Goal: Task Accomplishment & Management: Manage account settings

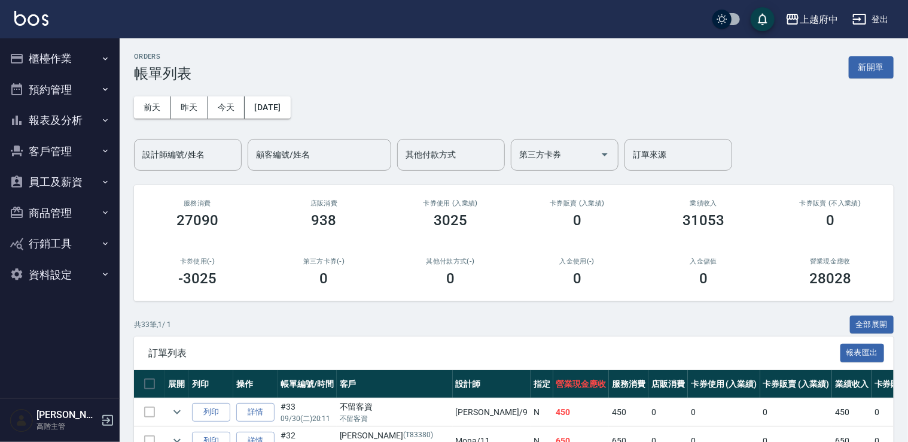
click at [80, 51] on button "櫃檯作業" at bounding box center [60, 58] width 110 height 31
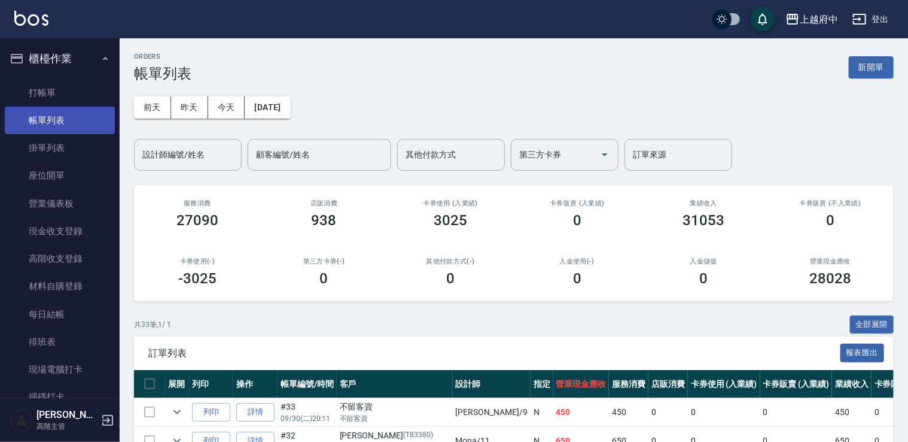
click at [84, 115] on link "帳單列表" at bounding box center [60, 121] width 110 height 28
click at [220, 108] on button "今天" at bounding box center [226, 107] width 37 height 22
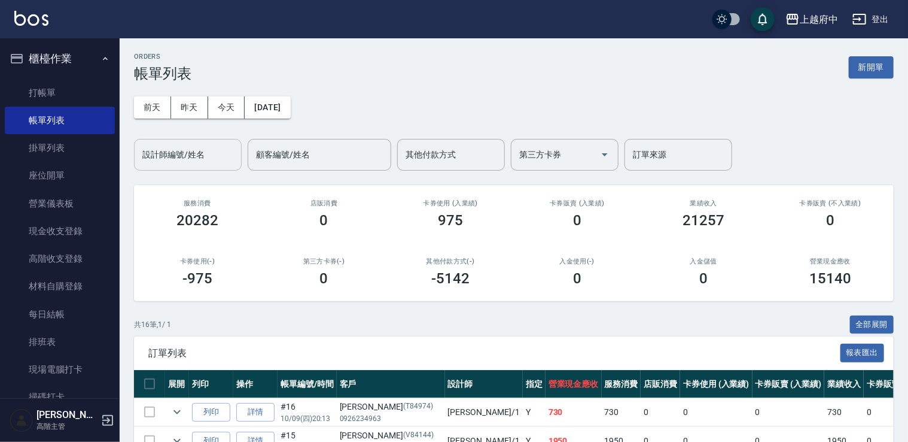
click at [208, 153] on input "設計師編號/姓名" at bounding box center [187, 154] width 97 height 21
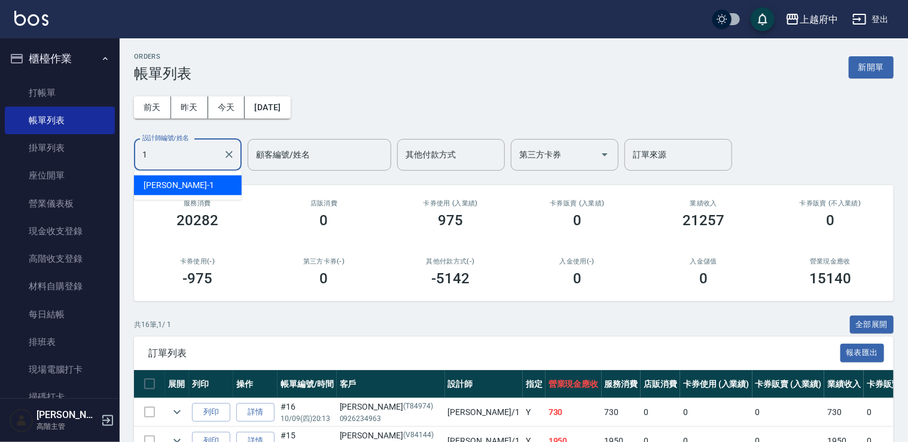
type input "Annie -1"
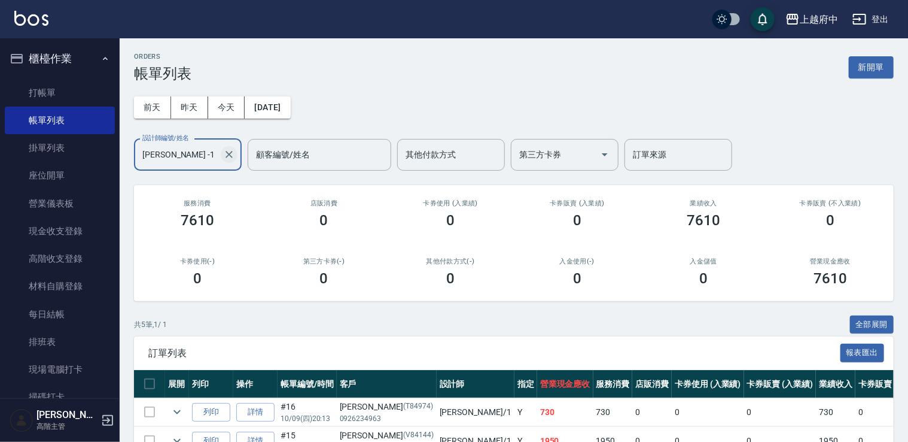
click at [233, 155] on icon "Clear" at bounding box center [229, 154] width 12 height 12
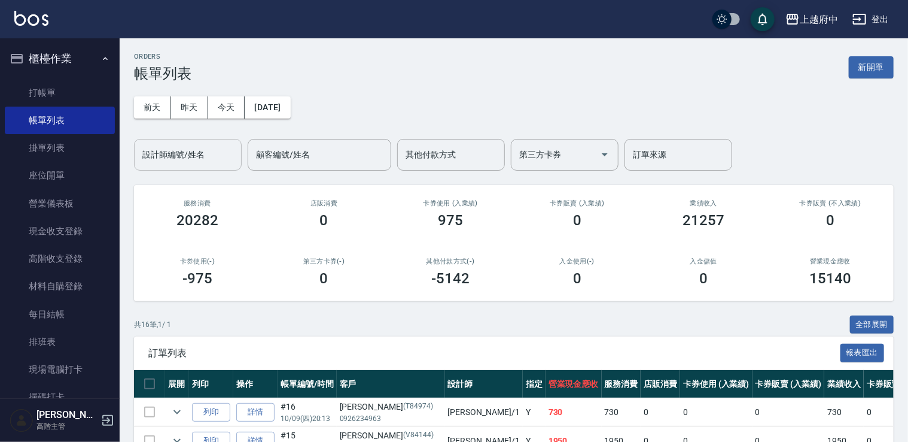
drag, startPoint x: 726, startPoint y: 331, endPoint x: 661, endPoint y: 318, distance: 66.4
drag, startPoint x: 862, startPoint y: 326, endPoint x: 828, endPoint y: 329, distance: 33.6
click at [862, 326] on button "全部展開" at bounding box center [872, 324] width 44 height 19
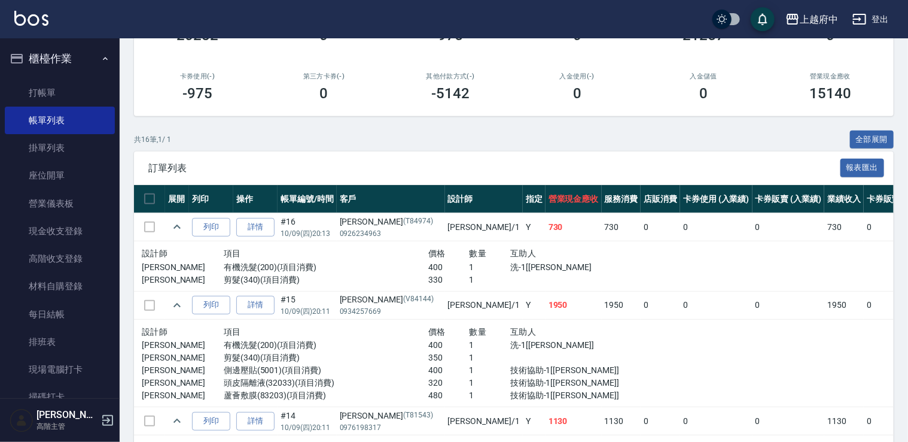
scroll to position [12, 0]
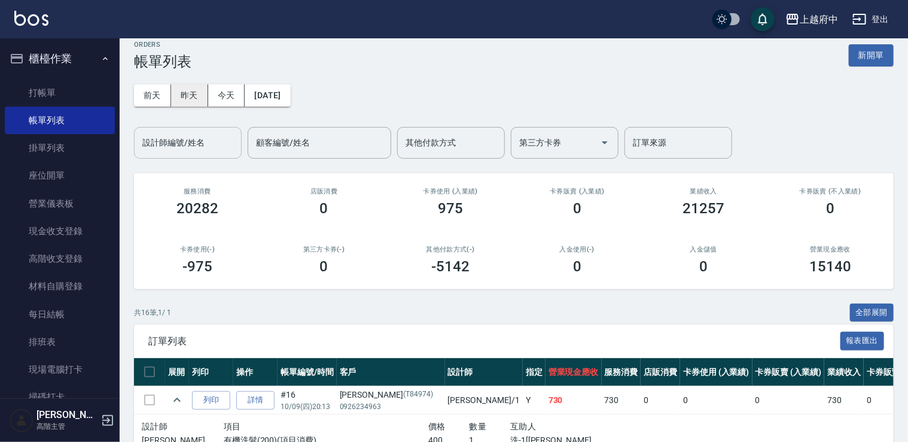
click at [195, 99] on button "昨天" at bounding box center [189, 95] width 37 height 22
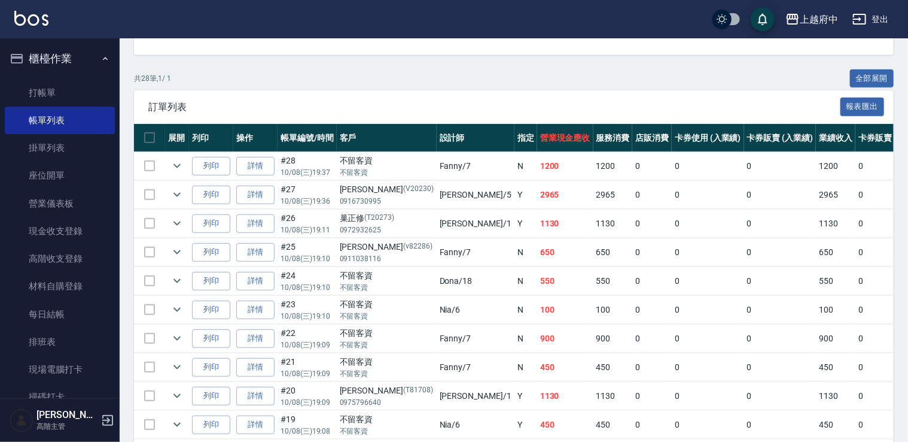
scroll to position [99, 0]
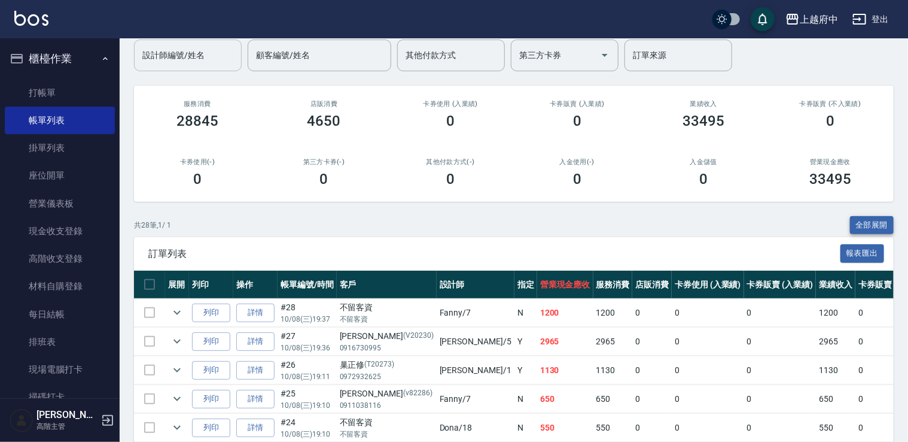
click at [853, 224] on button "全部展開" at bounding box center [872, 225] width 44 height 19
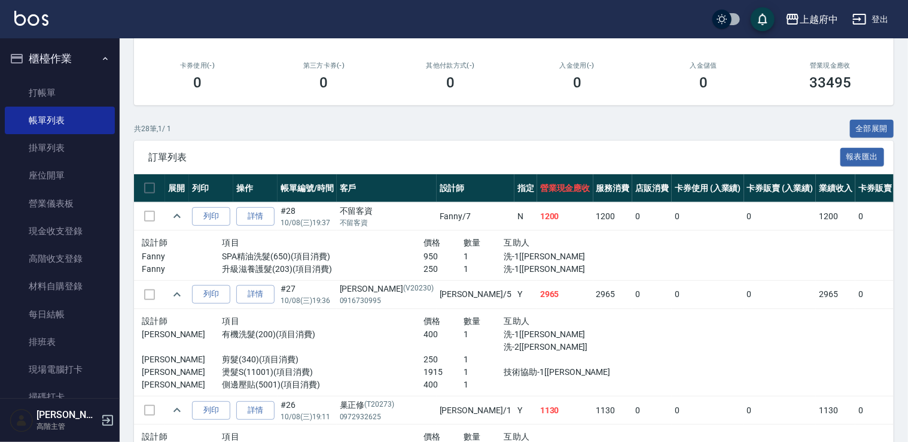
scroll to position [0, 0]
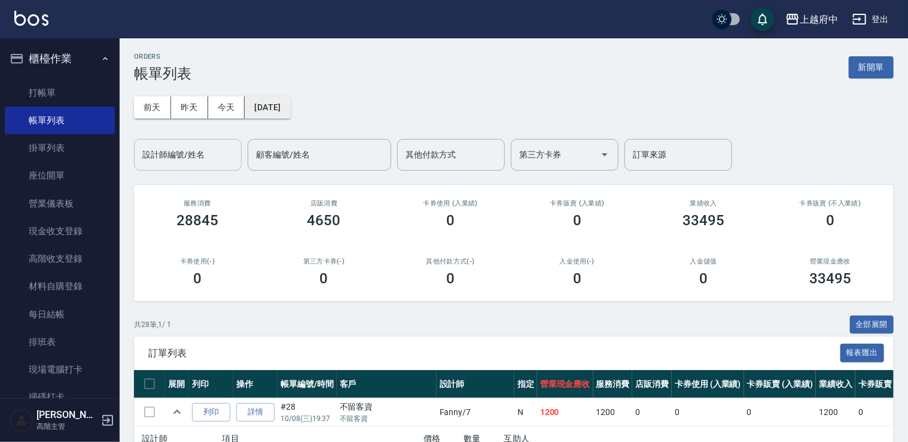
click at [290, 106] on button "[DATE]" at bounding box center [267, 107] width 45 height 22
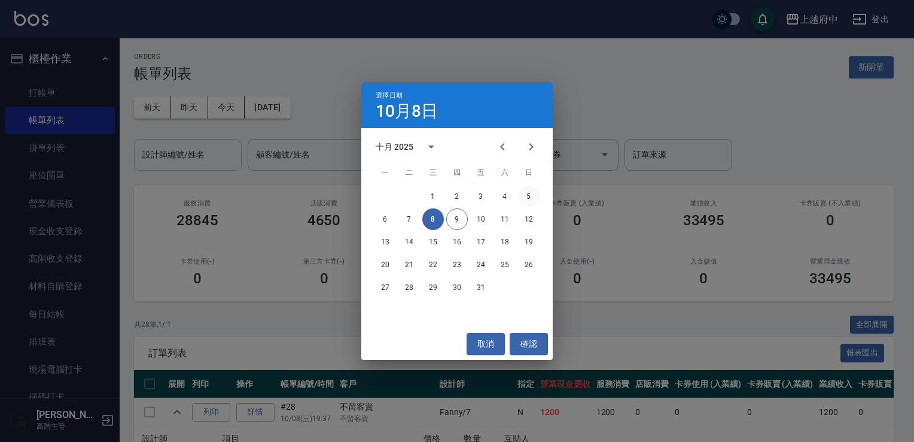
click at [531, 199] on button "5" at bounding box center [529, 197] width 22 height 22
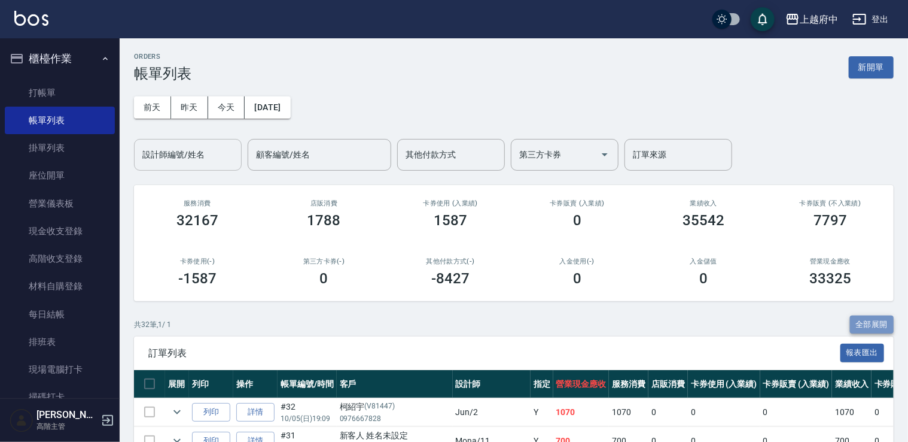
click at [858, 322] on button "全部展開" at bounding box center [872, 324] width 44 height 19
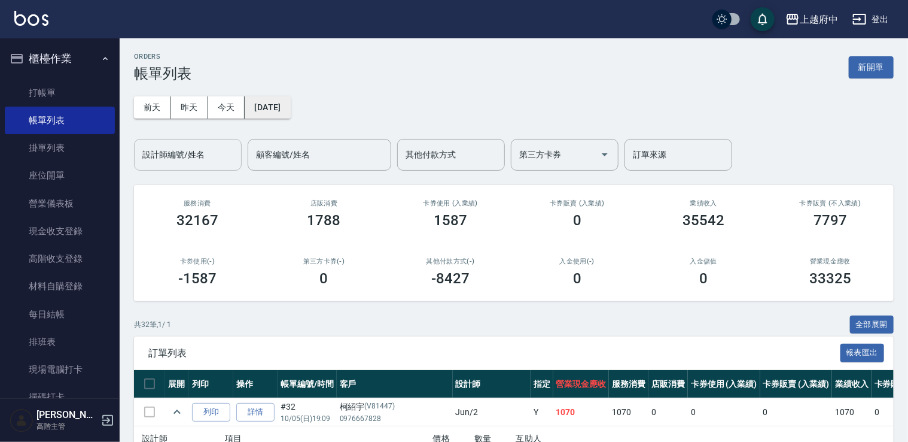
click at [290, 104] on button "[DATE]" at bounding box center [267, 107] width 45 height 22
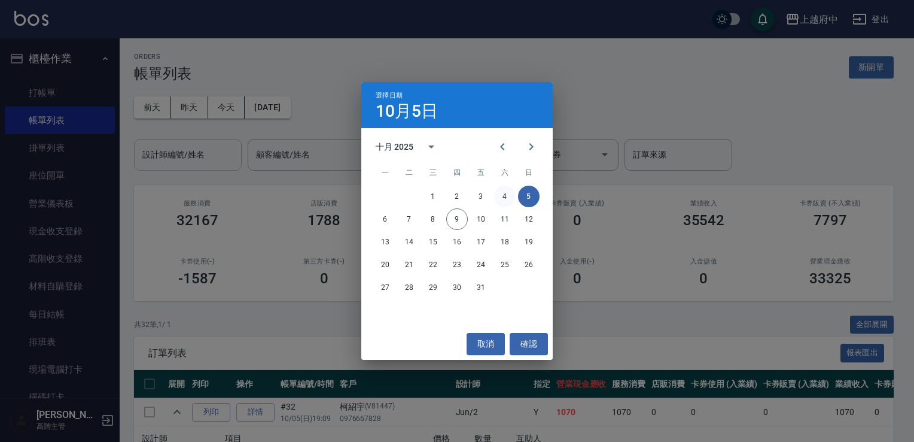
click at [503, 195] on button "4" at bounding box center [505, 197] width 22 height 22
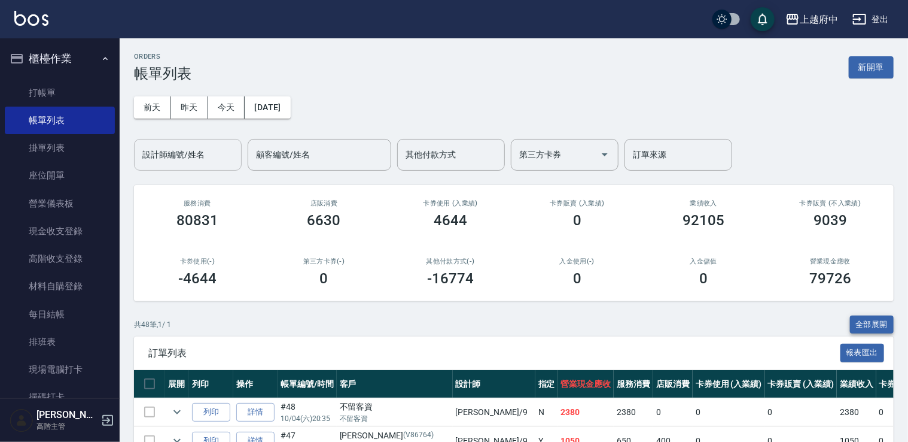
click at [858, 320] on button "全部展開" at bounding box center [872, 324] width 44 height 19
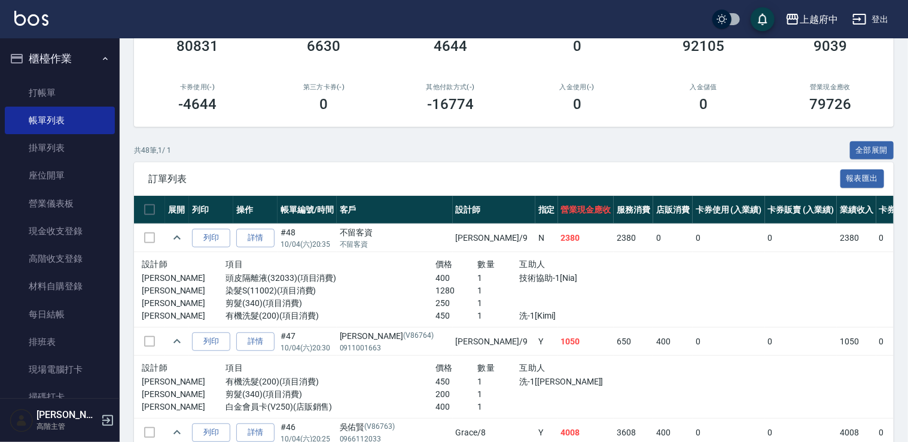
scroll to position [299, 0]
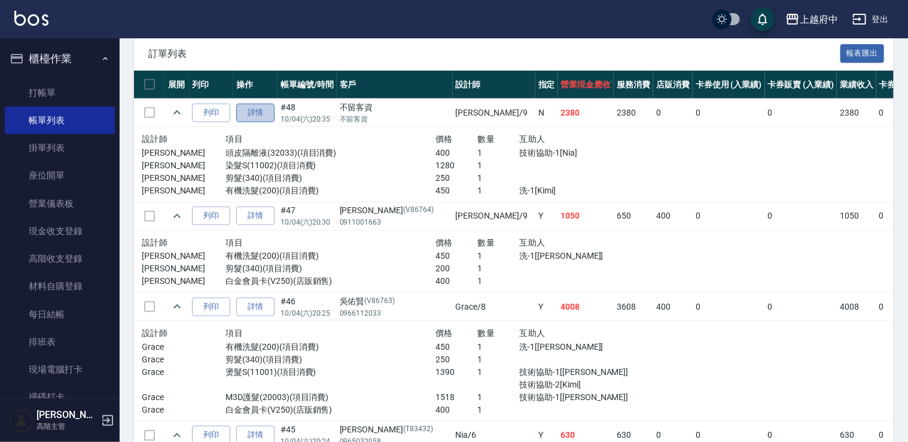
click at [257, 115] on link "詳情" at bounding box center [255, 113] width 38 height 19
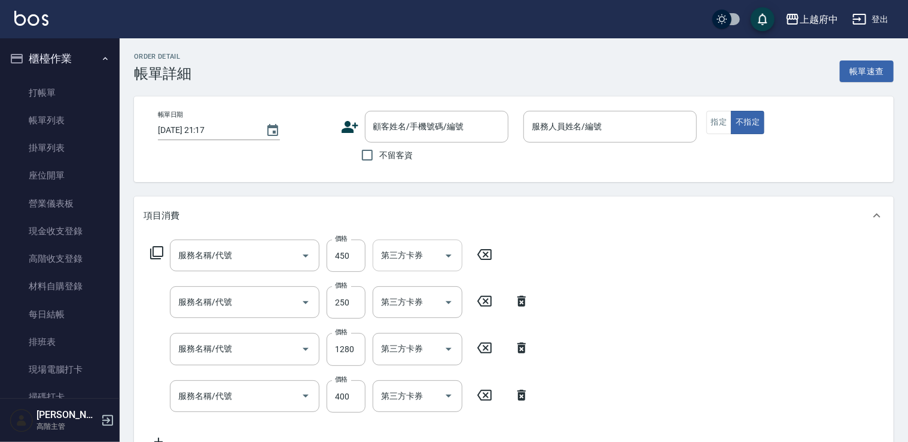
type input "2025/10/04 20:35"
checkbox input "true"
type input "David-9"
type input "有機洗髮(200)"
type input "剪髮(340)"
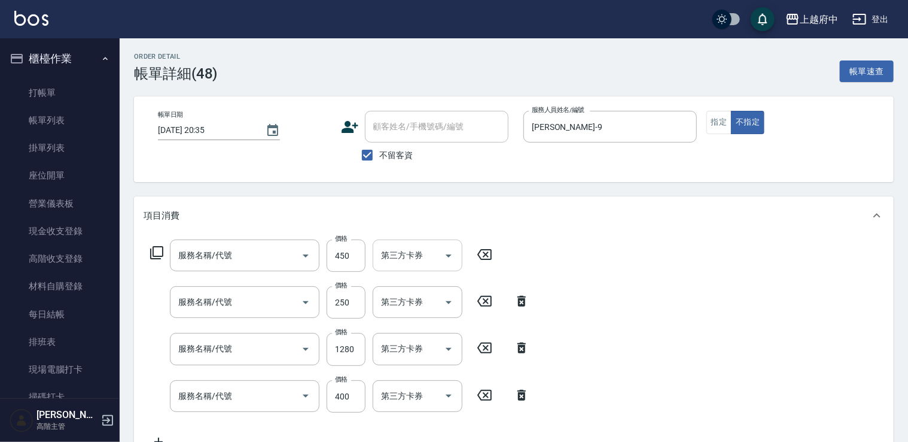
type input "染髮S(11002)"
type input "頭皮隔離液(32033)"
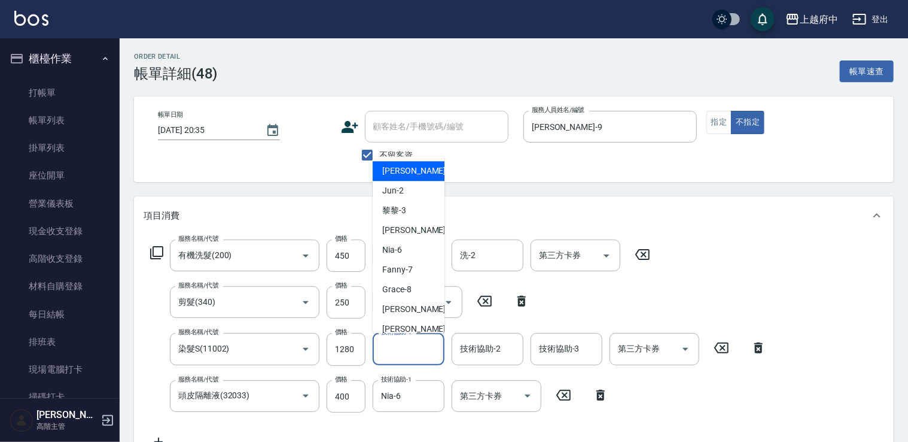
click at [417, 341] on input "技術協助-1" at bounding box center [408, 348] width 61 height 21
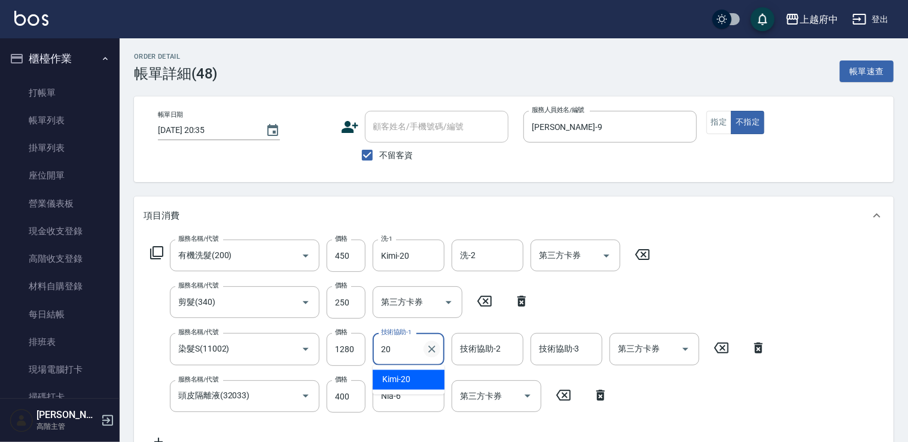
type input "Kimi-20"
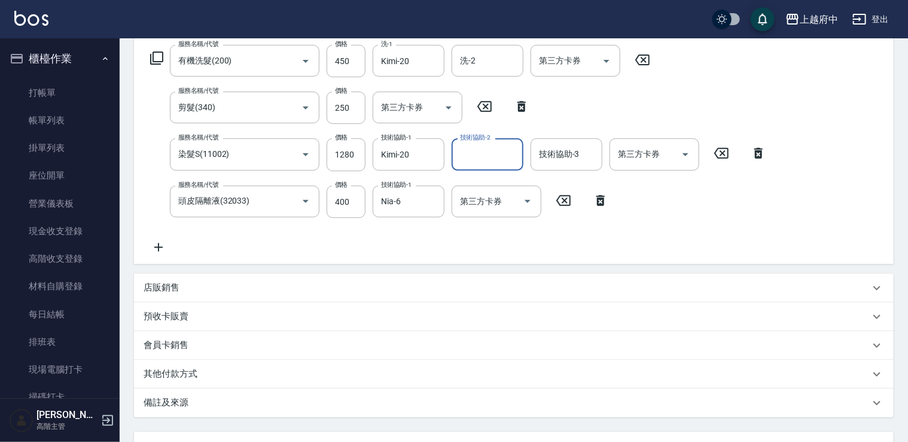
scroll to position [297, 0]
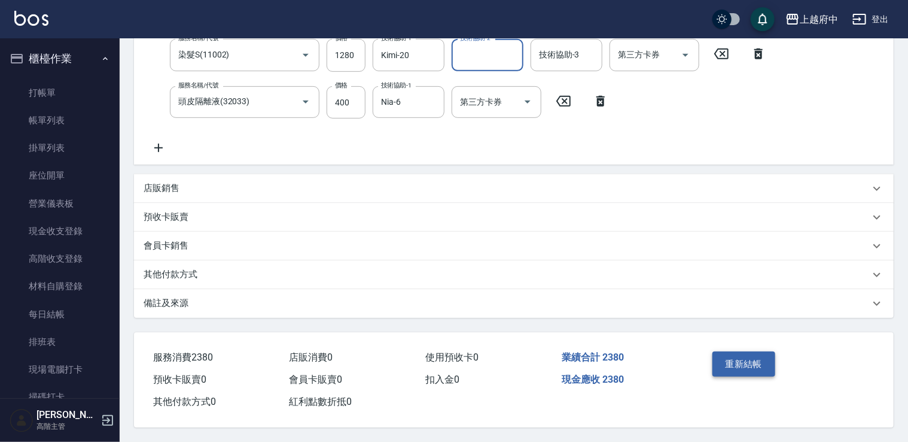
click at [738, 360] on button "重新結帳" at bounding box center [744, 363] width 63 height 25
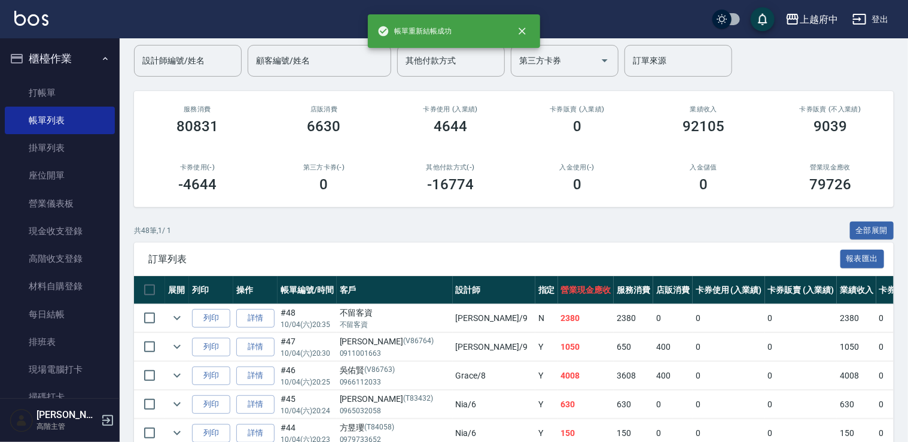
scroll to position [99, 0]
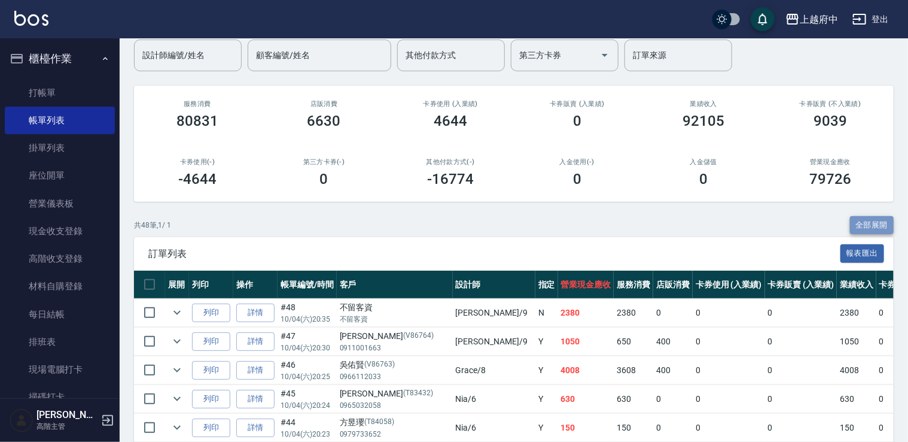
click at [862, 224] on button "全部展開" at bounding box center [872, 225] width 44 height 19
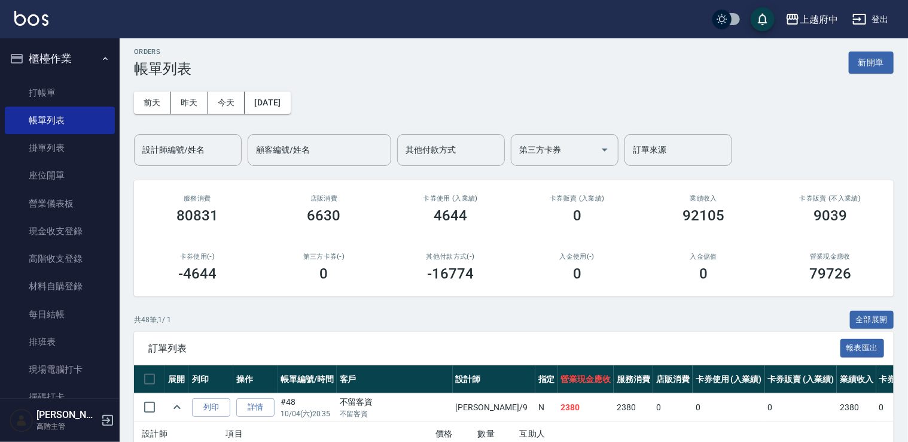
scroll to position [0, 0]
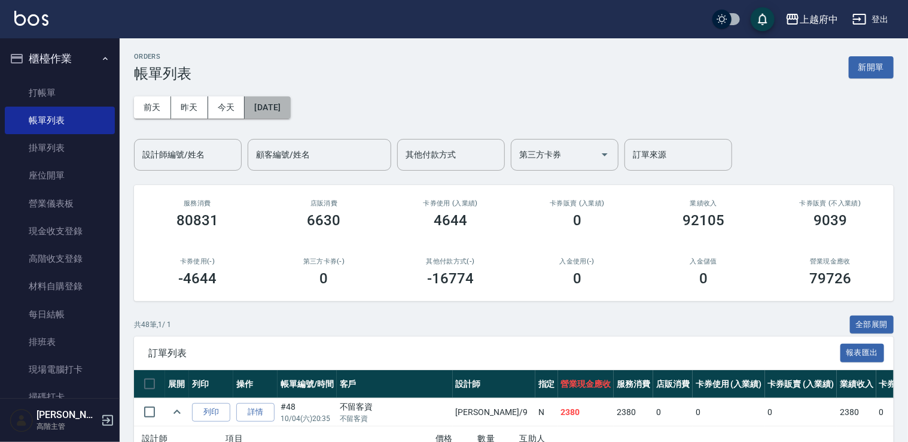
click at [290, 101] on button "[DATE]" at bounding box center [267, 107] width 45 height 22
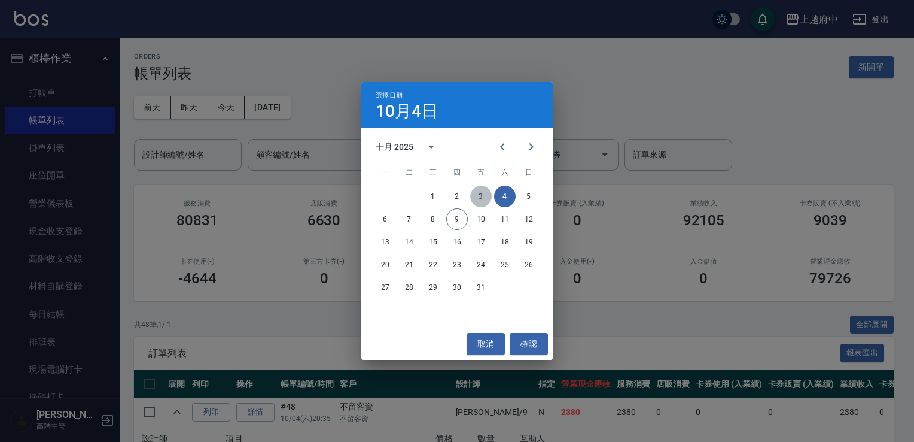
click at [484, 197] on button "3" at bounding box center [481, 197] width 22 height 22
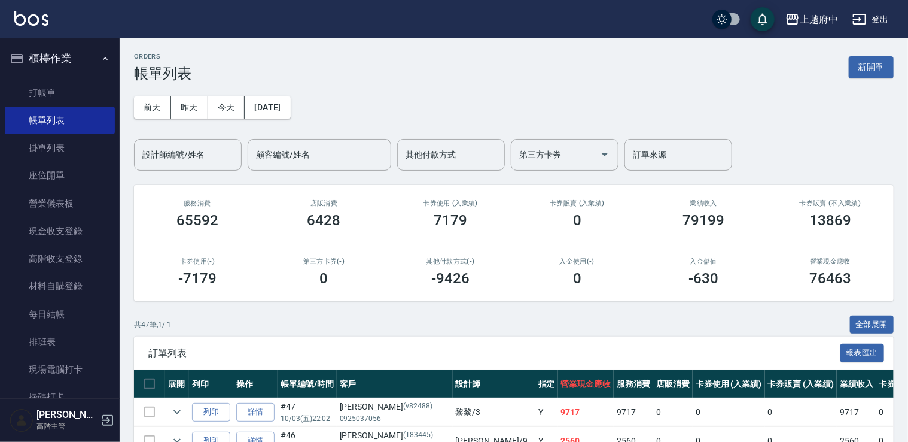
click at [846, 325] on div "共 47 筆, 1 / 1 全部展開" at bounding box center [514, 324] width 760 height 19
click at [867, 327] on button "全部展開" at bounding box center [872, 324] width 44 height 19
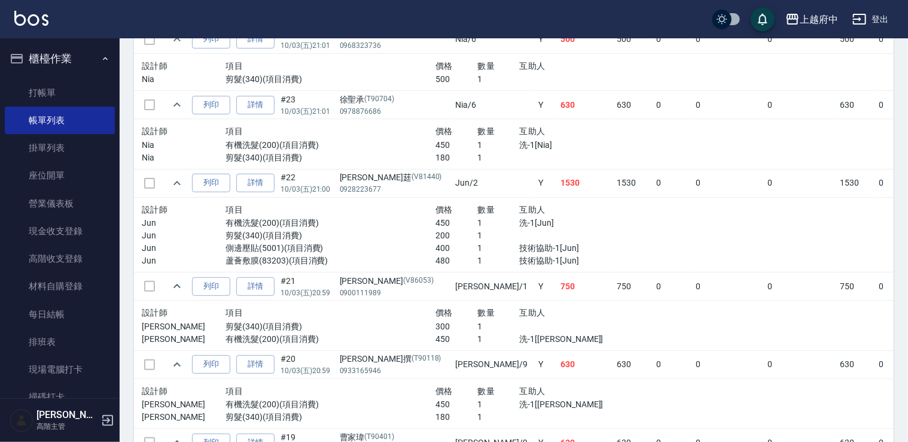
scroll to position [2191, 0]
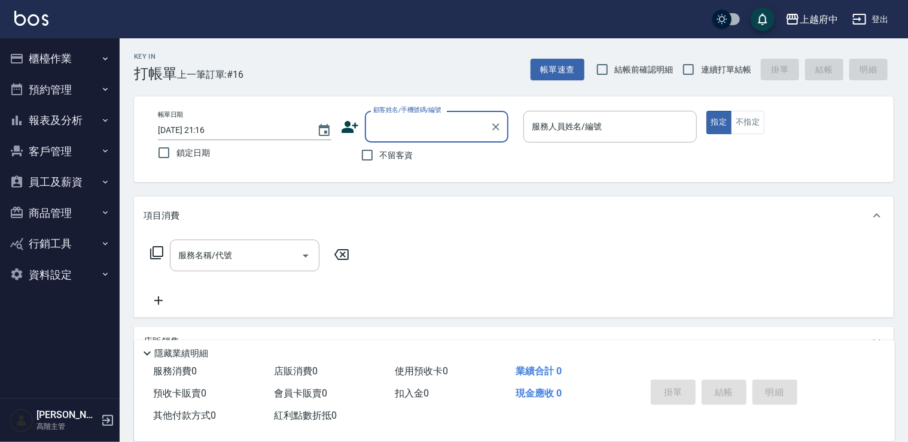
click at [93, 66] on button "櫃檯作業" at bounding box center [60, 58] width 110 height 31
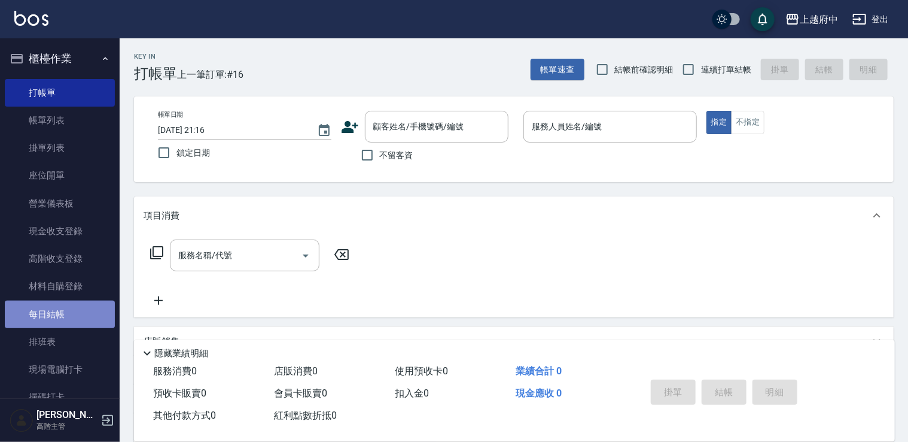
click at [75, 302] on link "每日結帳" at bounding box center [60, 314] width 110 height 28
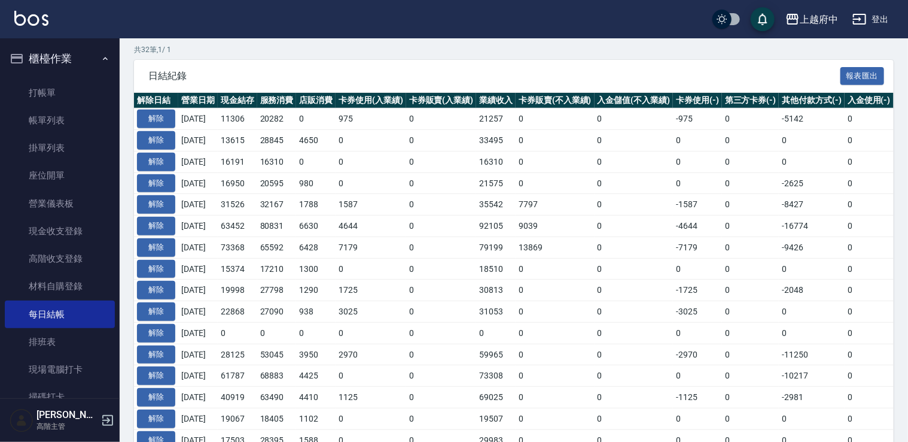
scroll to position [299, 0]
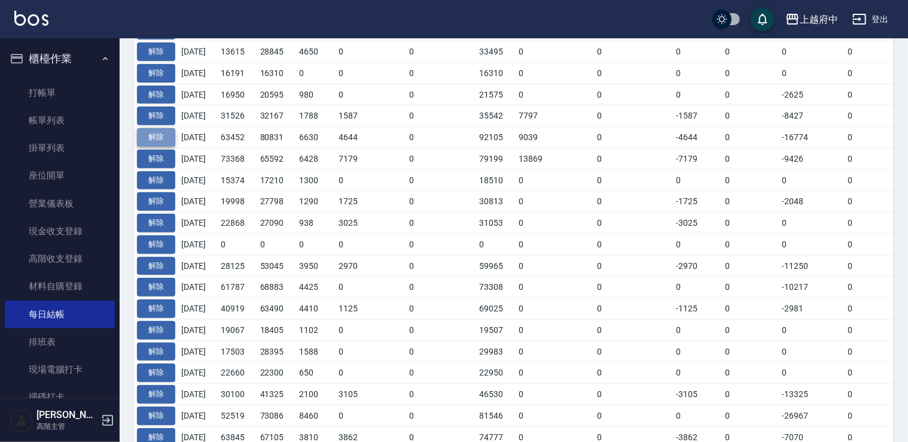
click at [158, 135] on button "解除" at bounding box center [156, 137] width 38 height 19
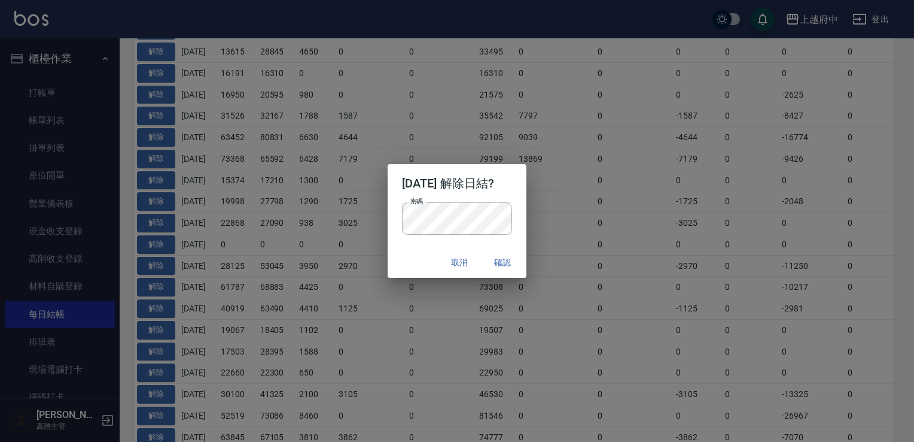
click at [402, 256] on div "取消 確認" at bounding box center [457, 263] width 139 height 32
click at [501, 265] on button "確認" at bounding box center [503, 262] width 38 height 22
